Goal: Find specific page/section

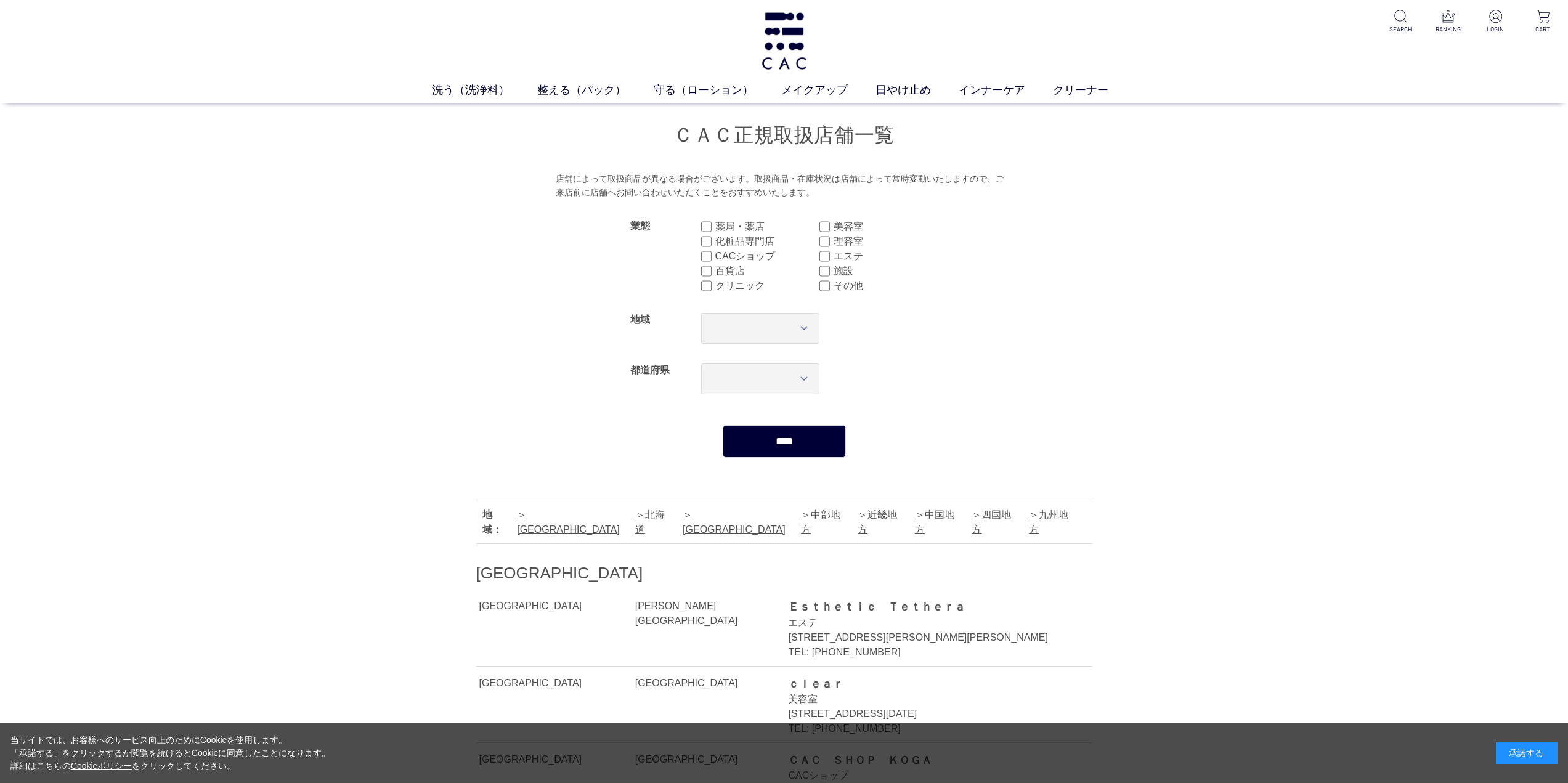
drag, startPoint x: 1212, startPoint y: 560, endPoint x: 975, endPoint y: 133, distance: 488.4
click at [683, 517] on link "東北地方" at bounding box center [735, 522] width 103 height 25
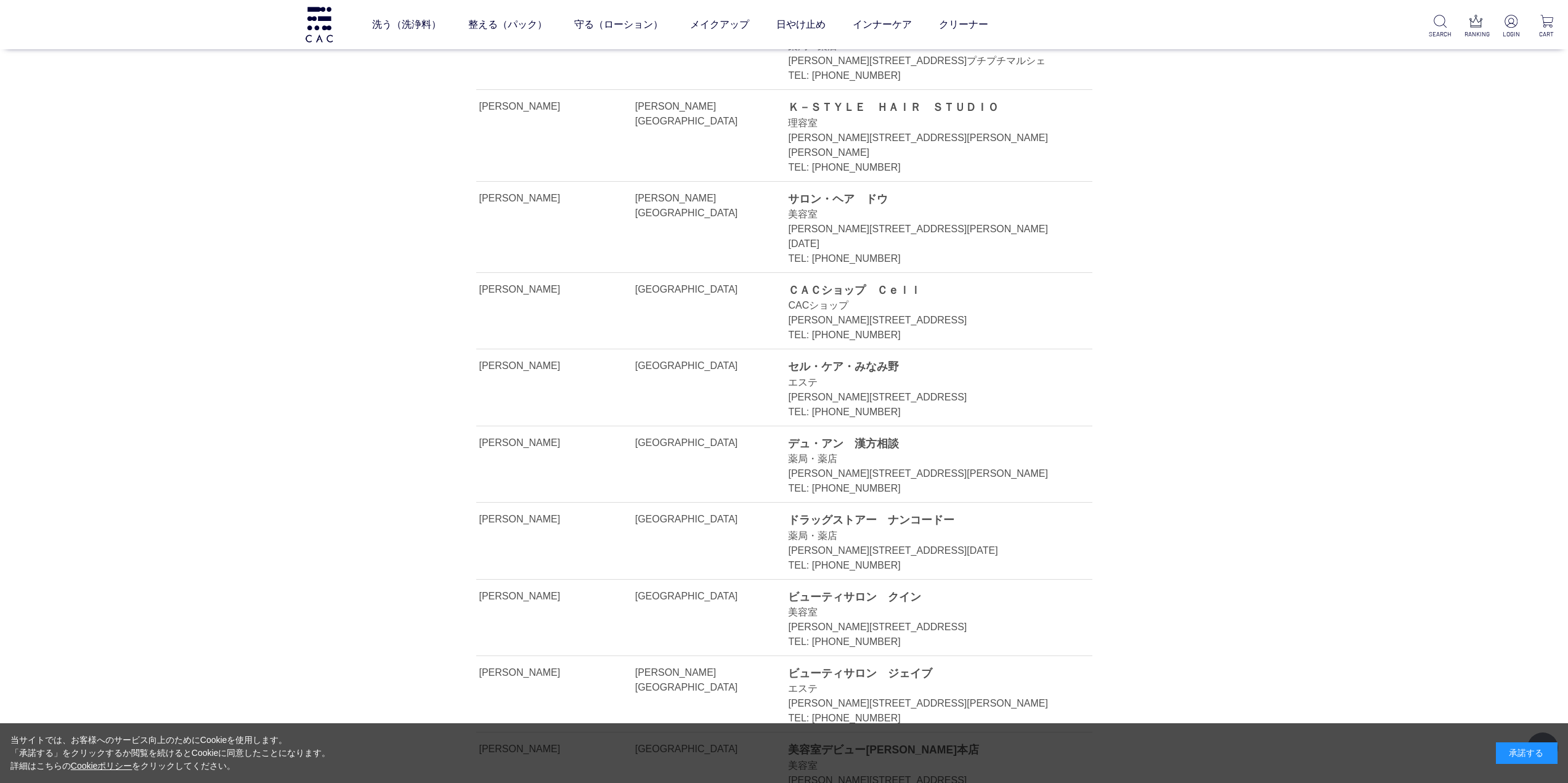
drag, startPoint x: 661, startPoint y: 517, endPoint x: 897, endPoint y: 480, distance: 238.9
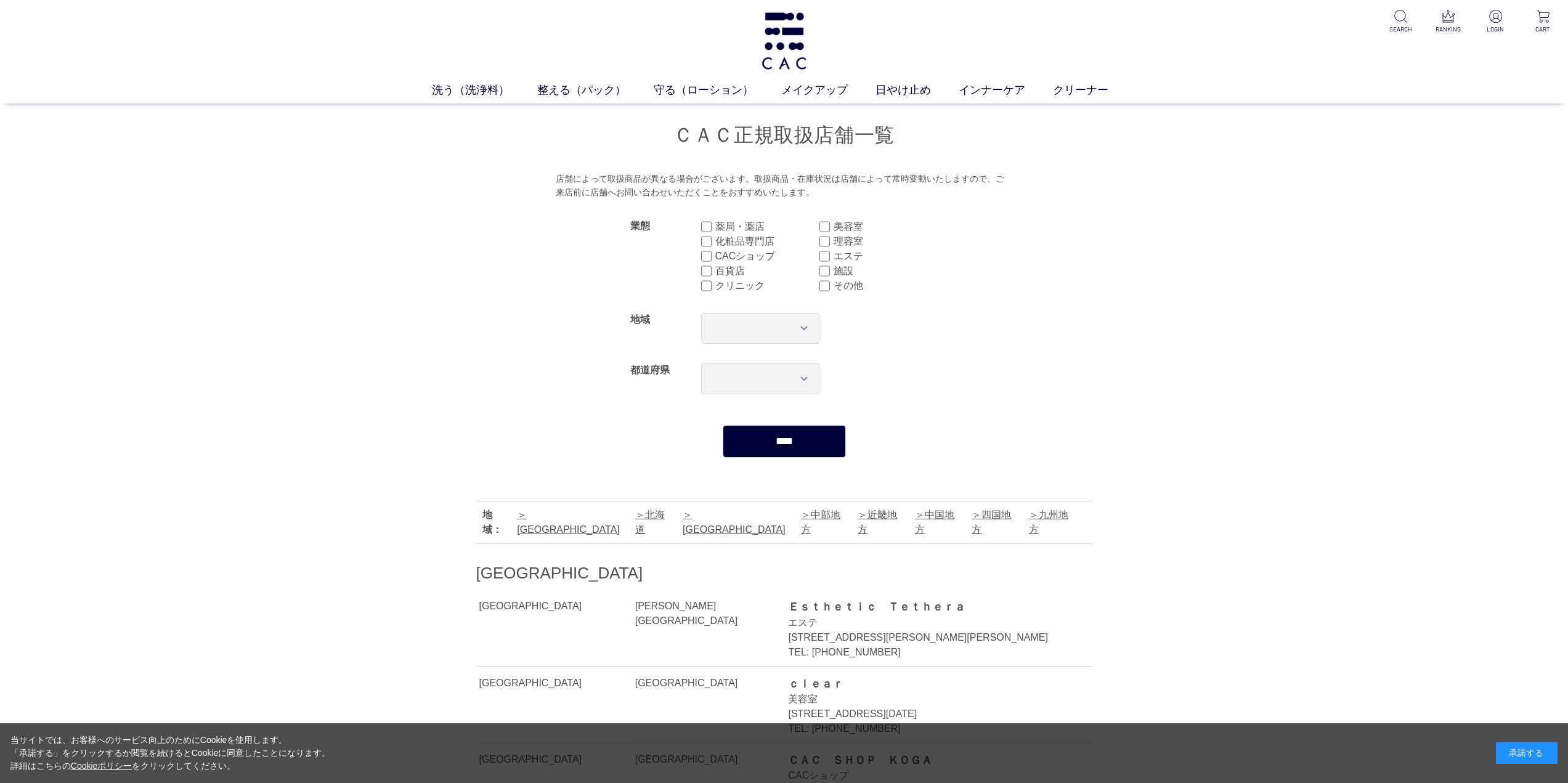
drag, startPoint x: 1132, startPoint y: 285, endPoint x: 1028, endPoint y: 213, distance: 126.5
click at [801, 515] on link "中部地方" at bounding box center [820, 522] width 40 height 25
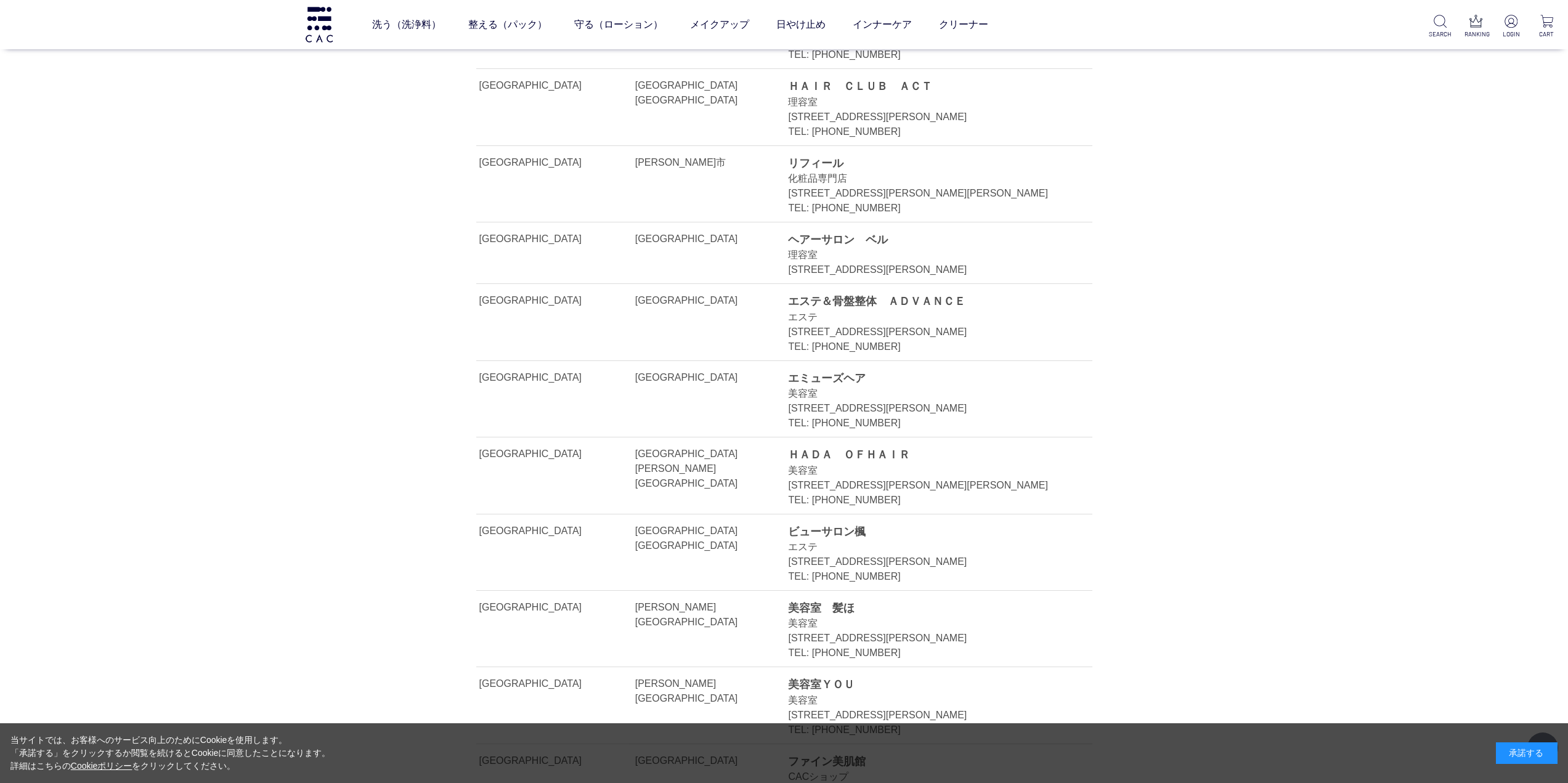
scroll to position [13000, 0]
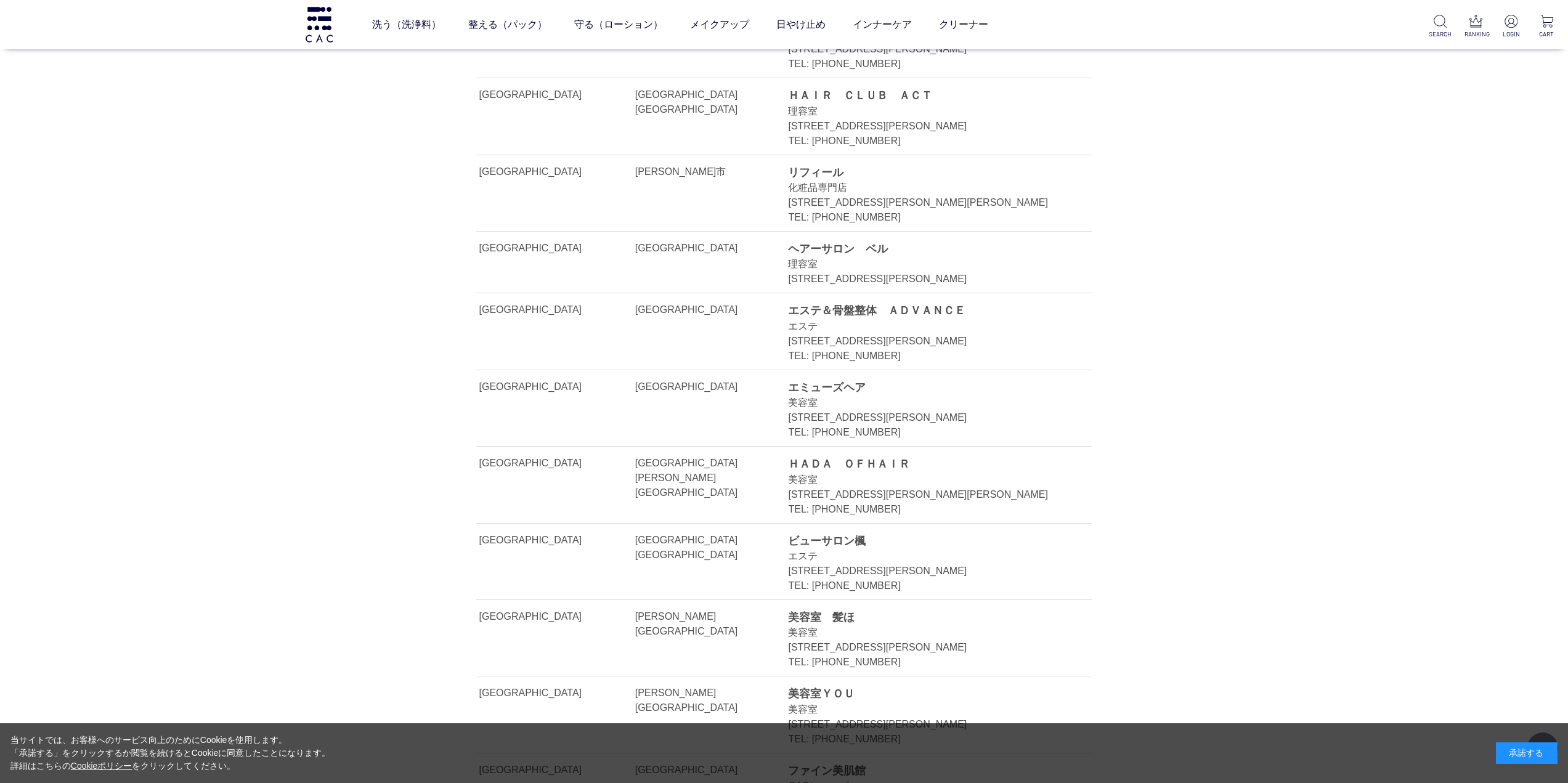
drag, startPoint x: 1360, startPoint y: 521, endPoint x: 1335, endPoint y: 423, distance: 101.1
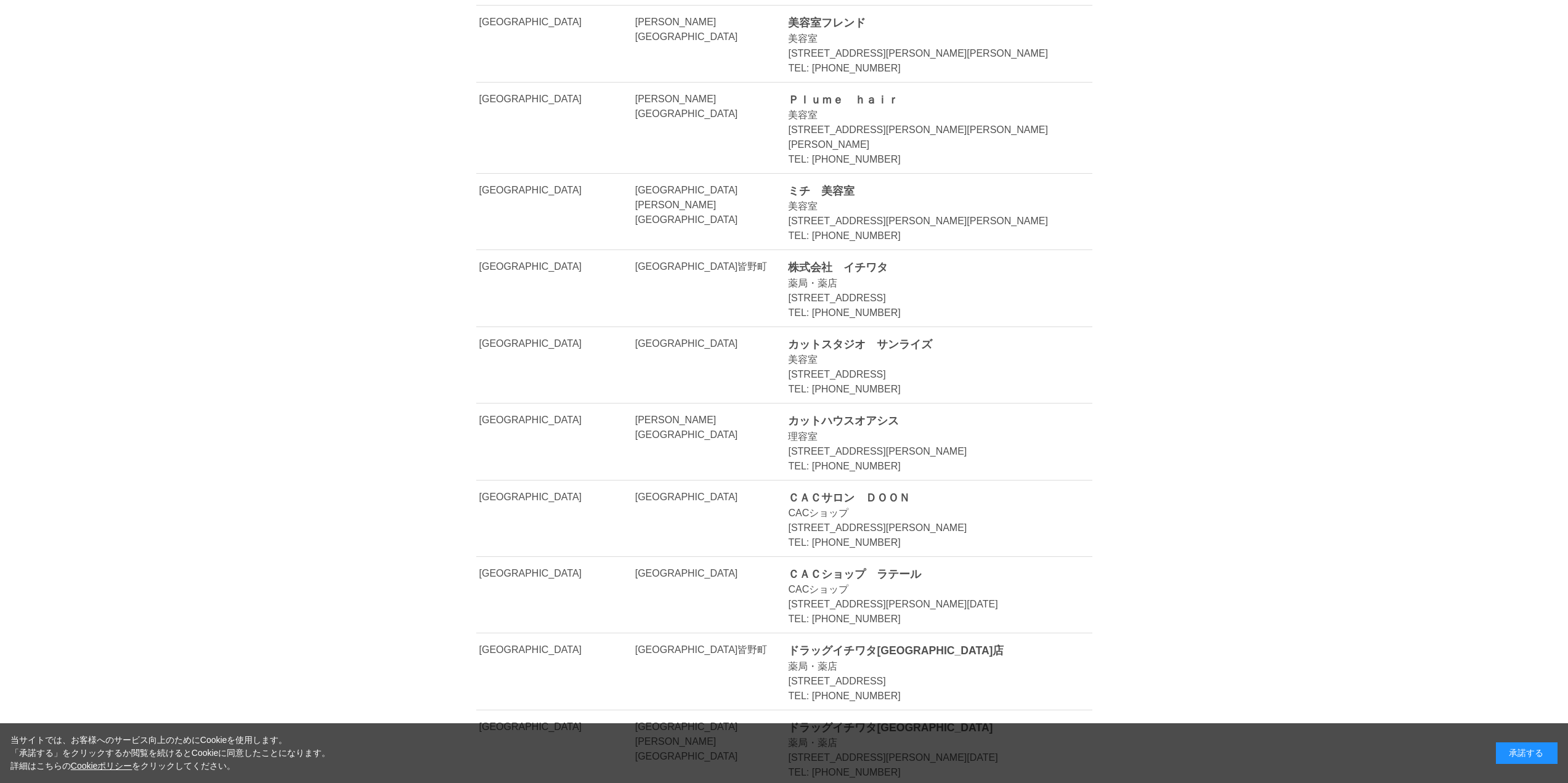
scroll to position [0, 0]
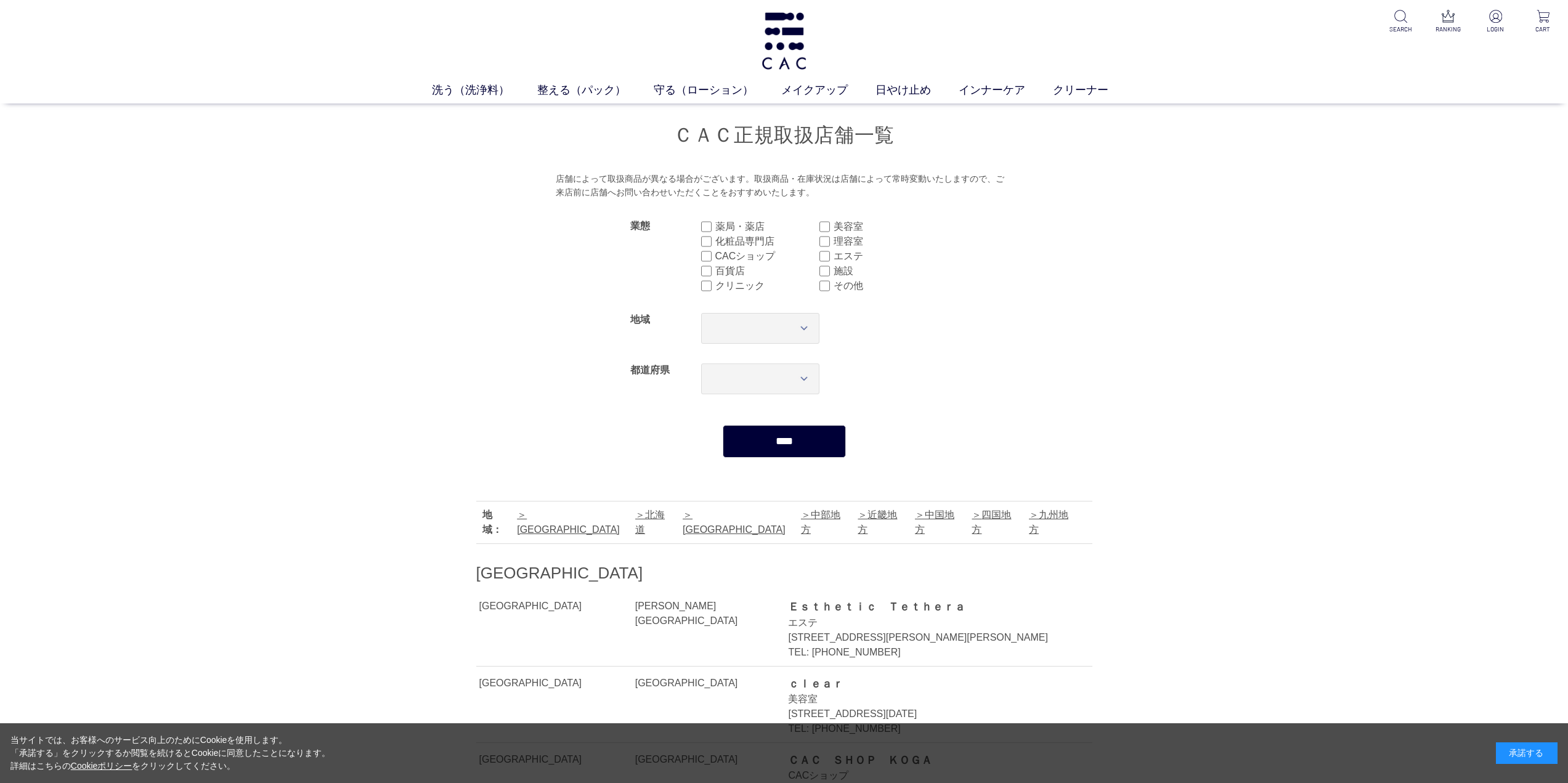
drag, startPoint x: 1117, startPoint y: 607, endPoint x: 1005, endPoint y: 230, distance: 393.3
click at [803, 58] on img at bounding box center [784, 41] width 50 height 57
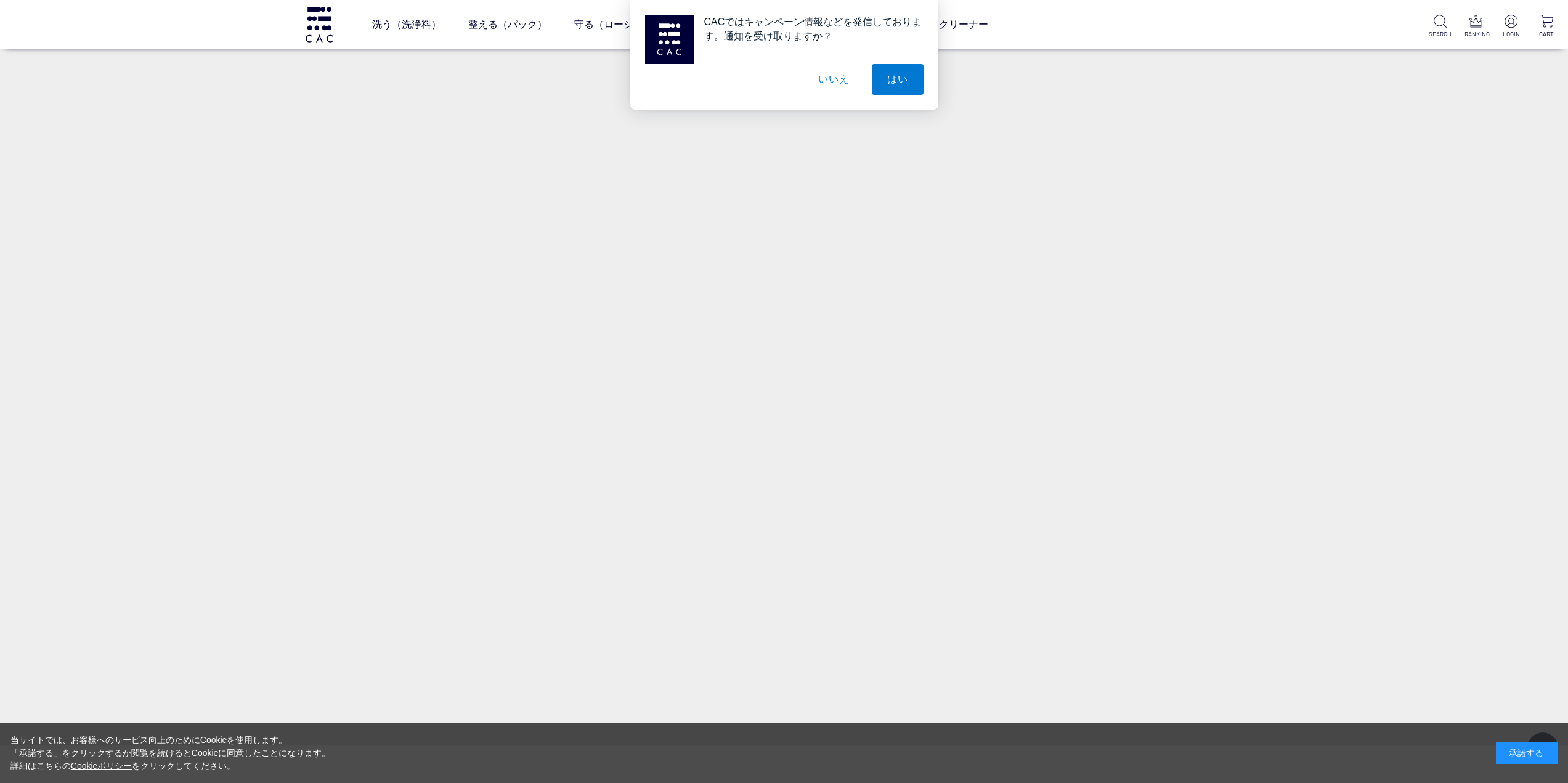
scroll to position [924, 0]
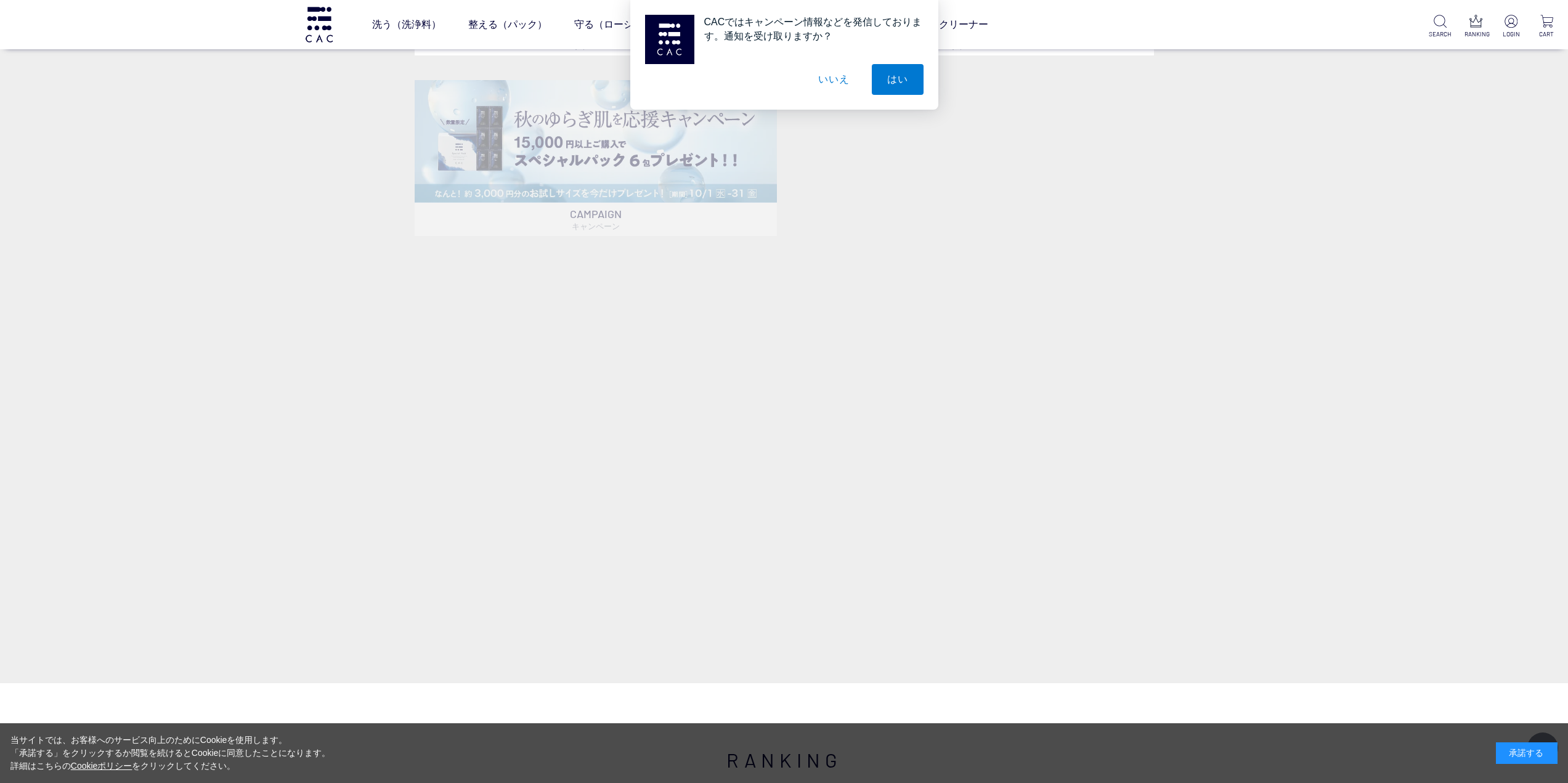
click at [828, 82] on button "いいえ" at bounding box center [833, 79] width 62 height 31
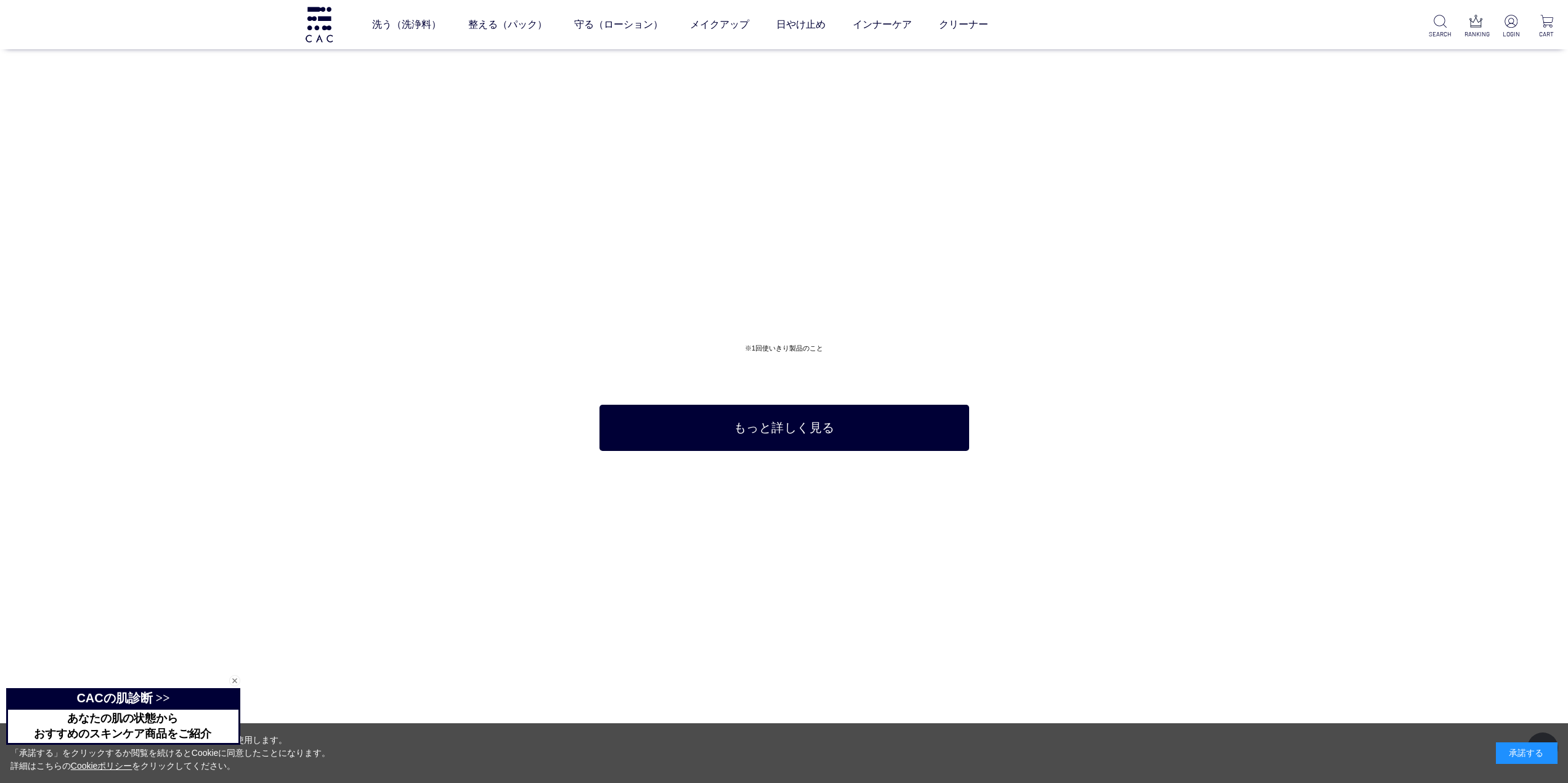
scroll to position [6422, 0]
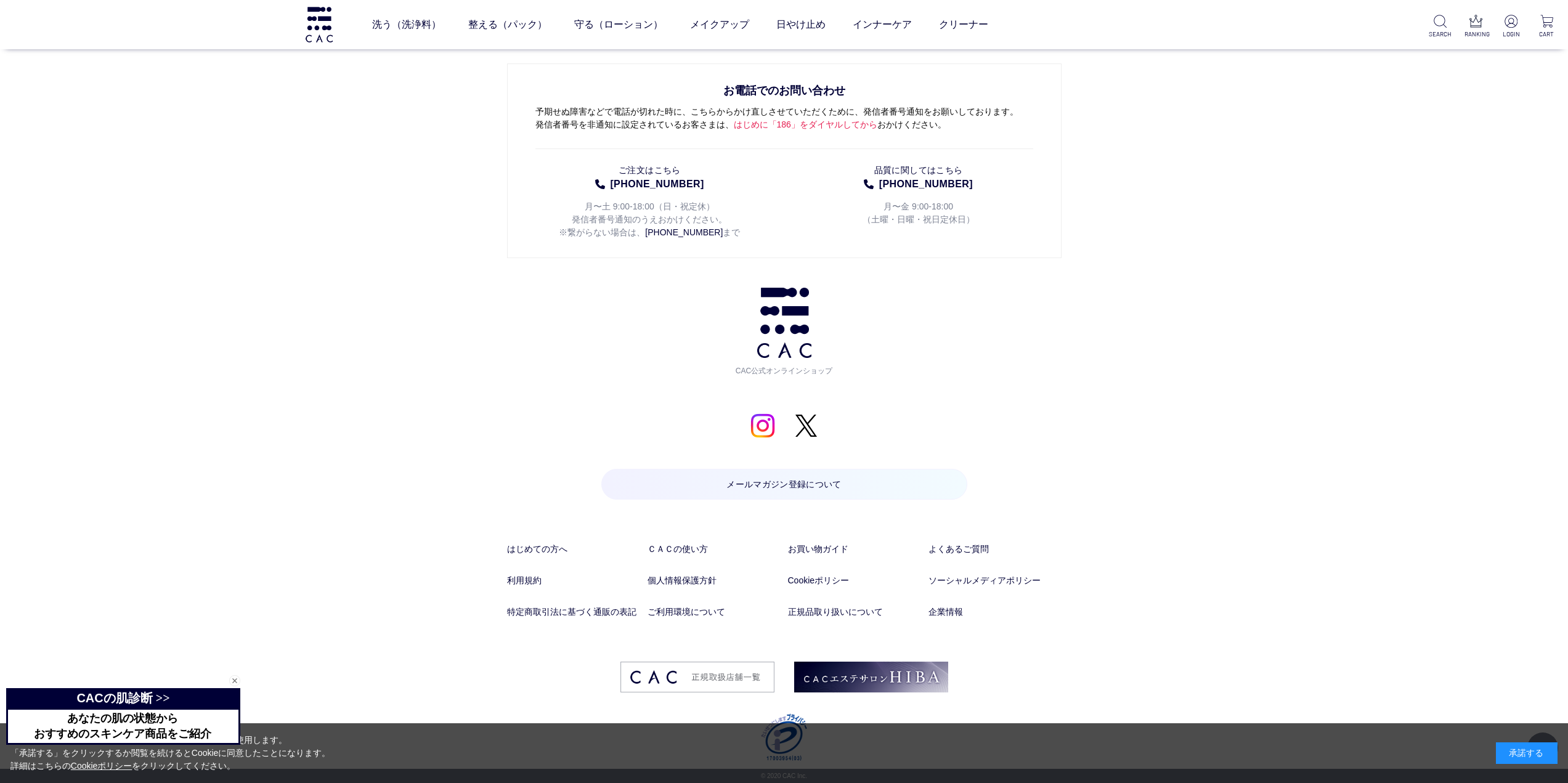
drag, startPoint x: 130, startPoint y: 288, endPoint x: 154, endPoint y: 417, distance: 131.2
click at [953, 609] on link "企業情報" at bounding box center [995, 612] width 133 height 13
click at [943, 611] on link "企業情報" at bounding box center [995, 612] width 133 height 13
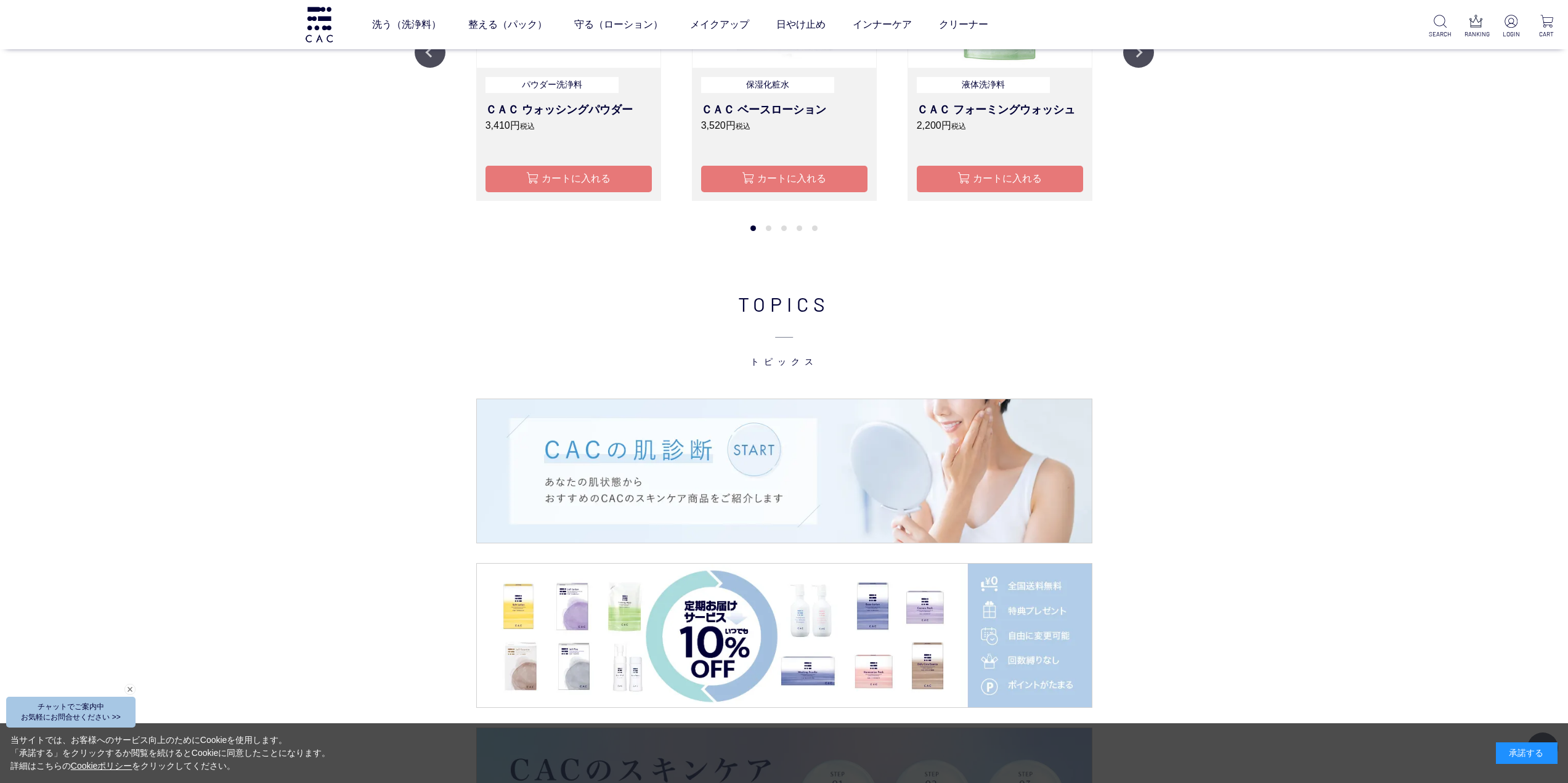
scroll to position [2279, 0]
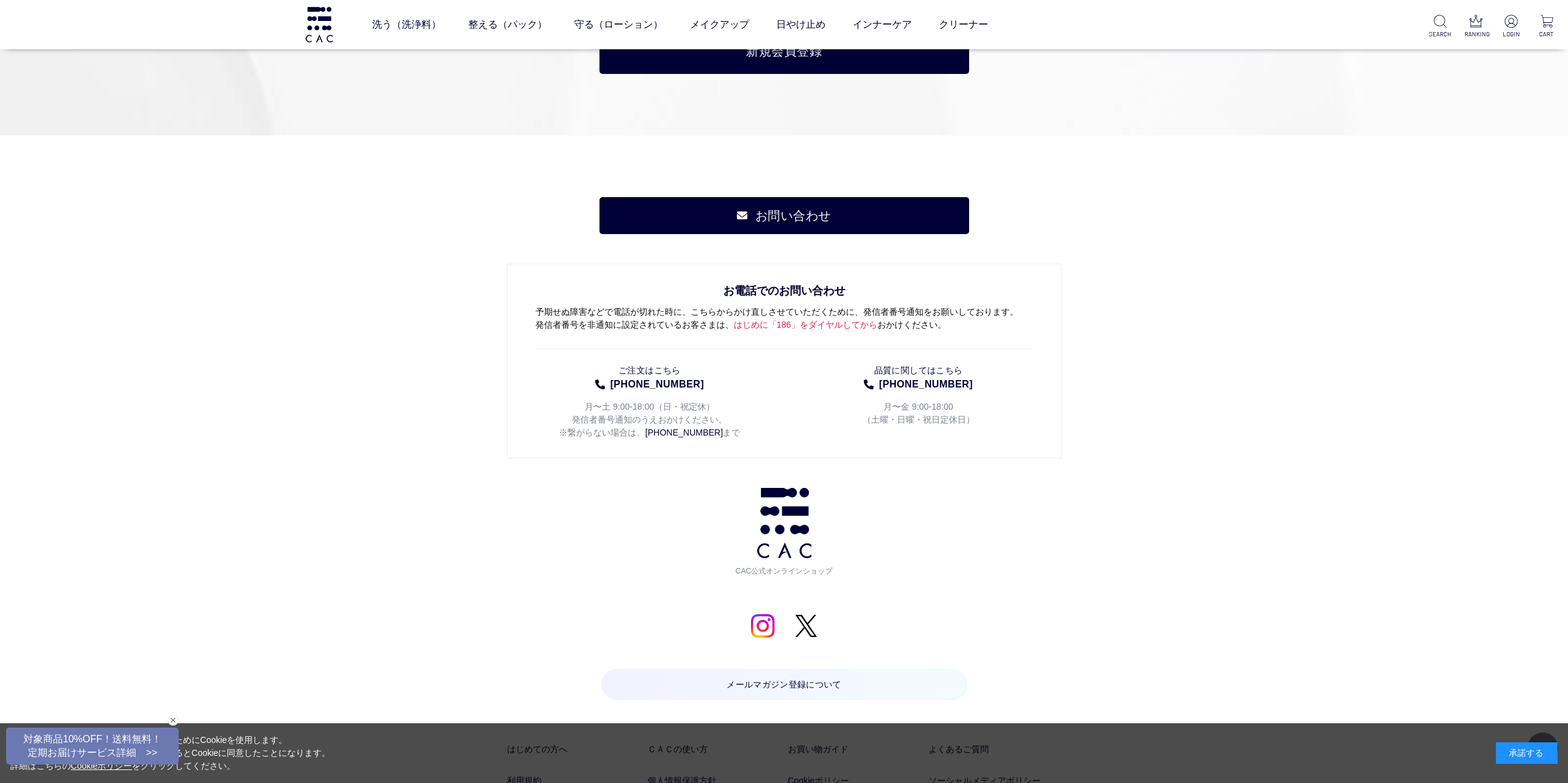
scroll to position [6422, 0]
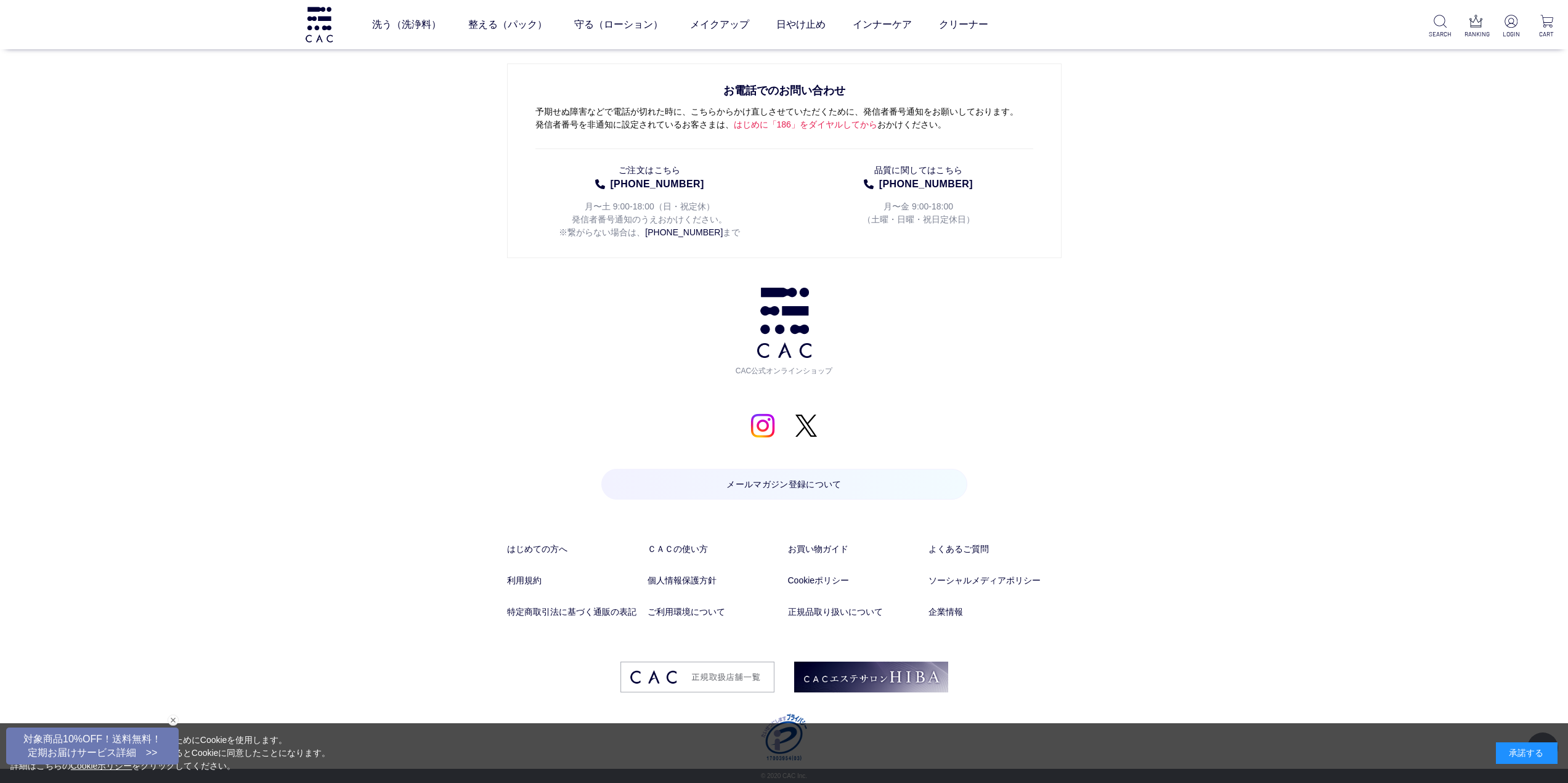
click at [959, 603] on li "ソーシャルメディアポリシー" at bounding box center [995, 590] width 133 height 31
